Goal: Transaction & Acquisition: Purchase product/service

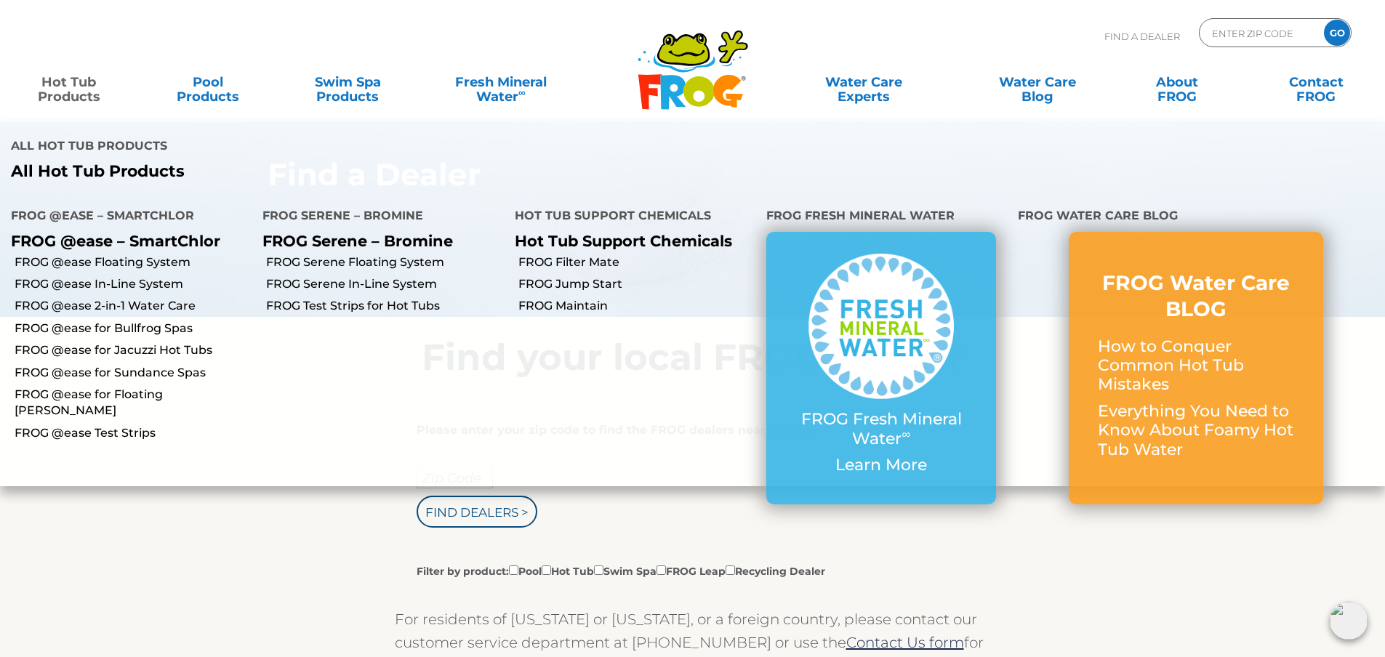
click at [76, 78] on link "Hot Tub Products" at bounding box center [69, 82] width 108 height 29
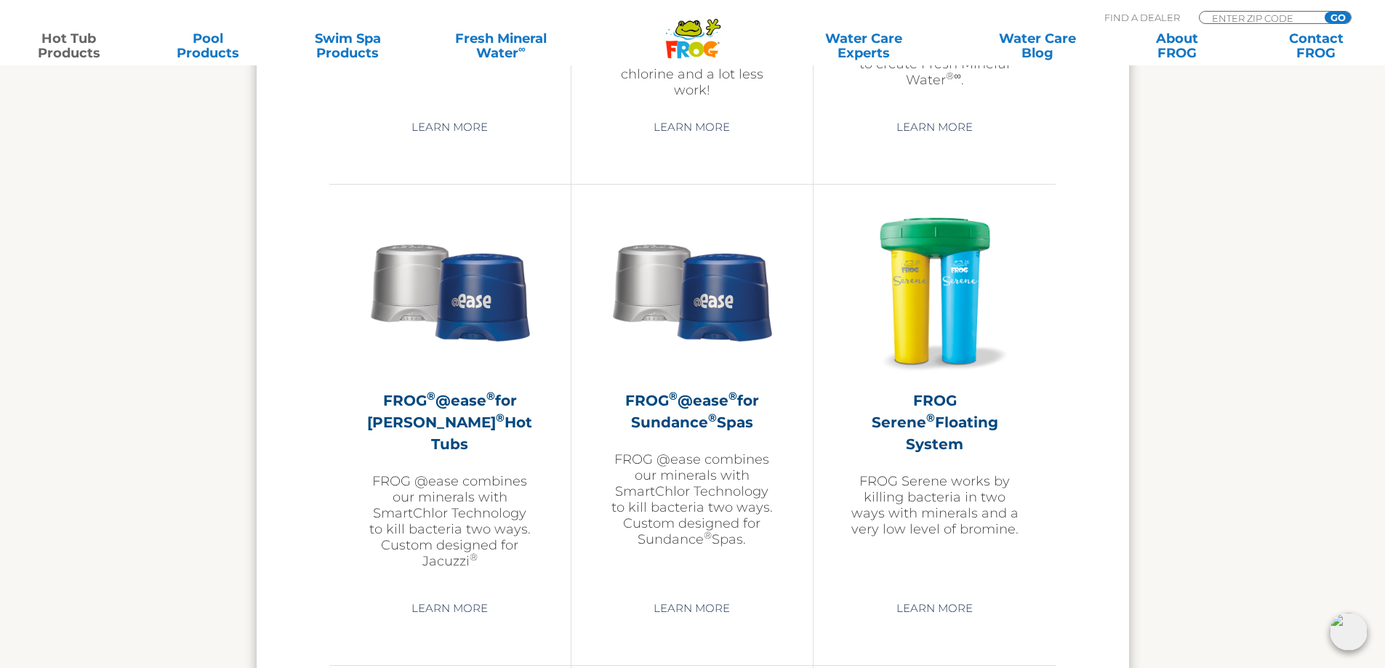
scroll to position [2472, 0]
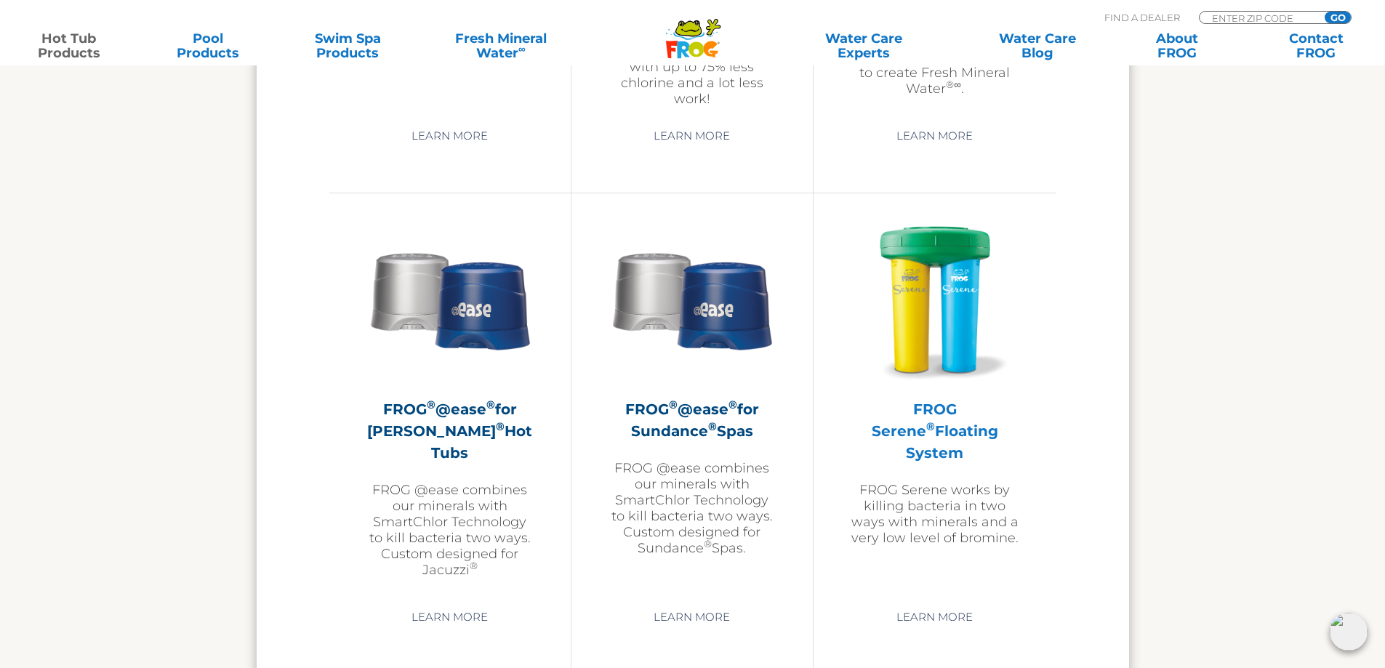
click at [931, 310] on img at bounding box center [935, 299] width 169 height 169
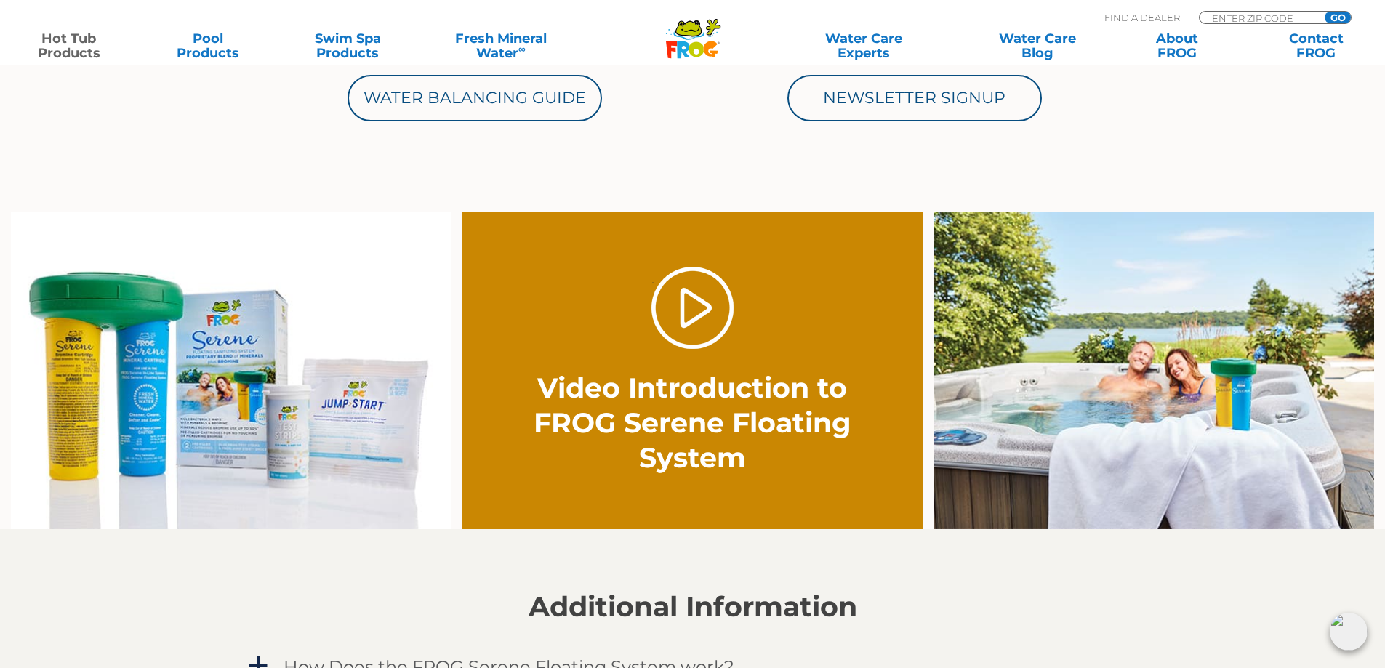
scroll to position [873, 0]
